Goal: Navigation & Orientation: Find specific page/section

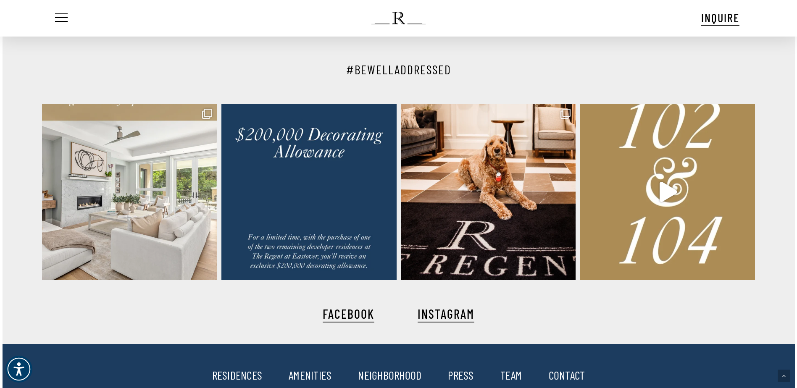
scroll to position [1932, 0]
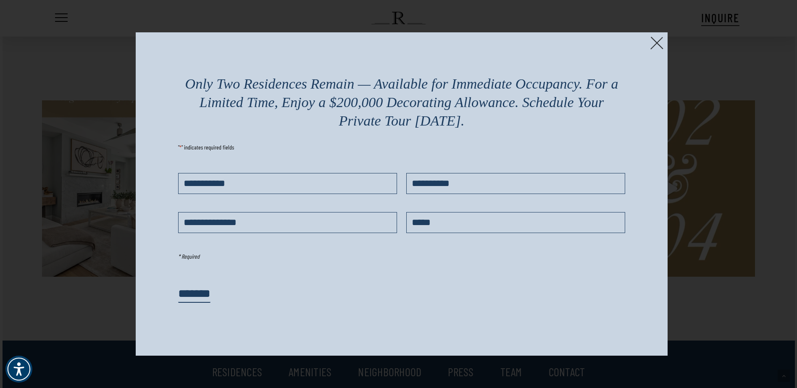
click at [662, 41] on img at bounding box center [656, 43] width 13 height 13
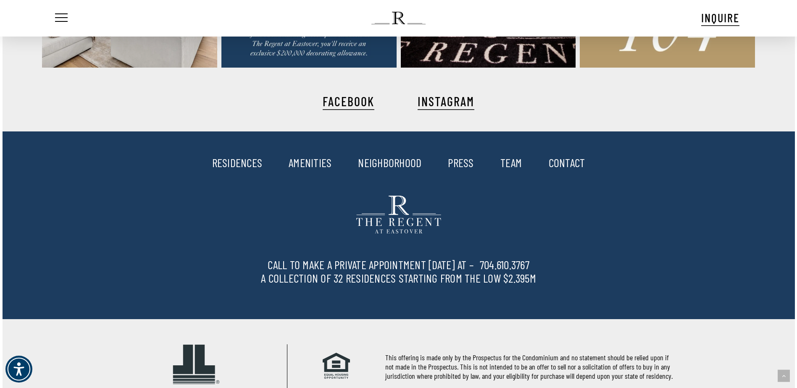
scroll to position [2142, 0]
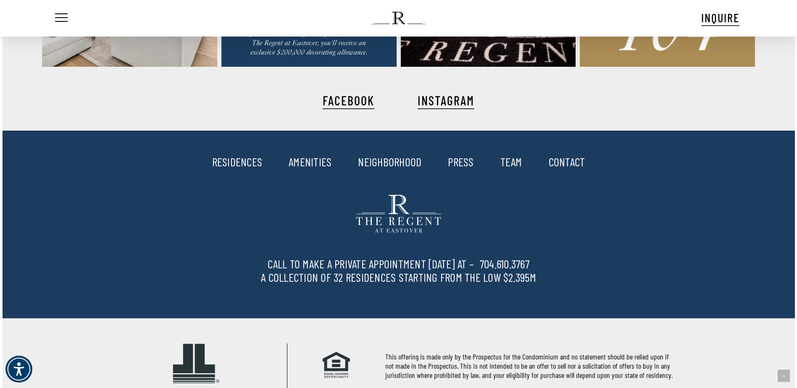
click at [243, 159] on link "RESIDENCES" at bounding box center [237, 162] width 50 height 14
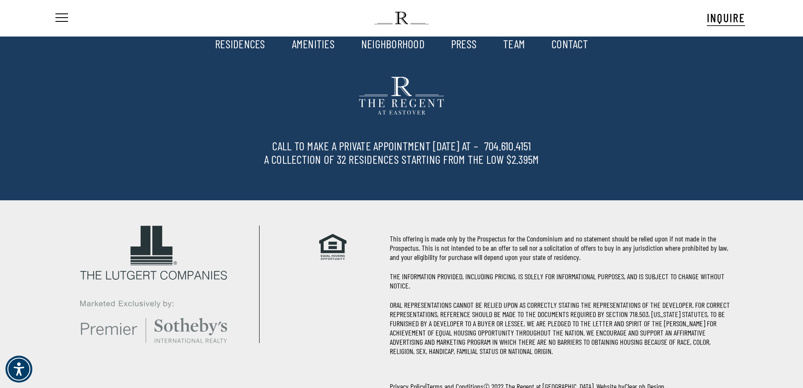
click at [470, 267] on div "This offering is made only by the Prospectus for the Condominium and no stateme…" at bounding box center [561, 277] width 343 height 155
click at [317, 47] on link "AMENITIES" at bounding box center [313, 44] width 43 height 14
